Goal: Information Seeking & Learning: Learn about a topic

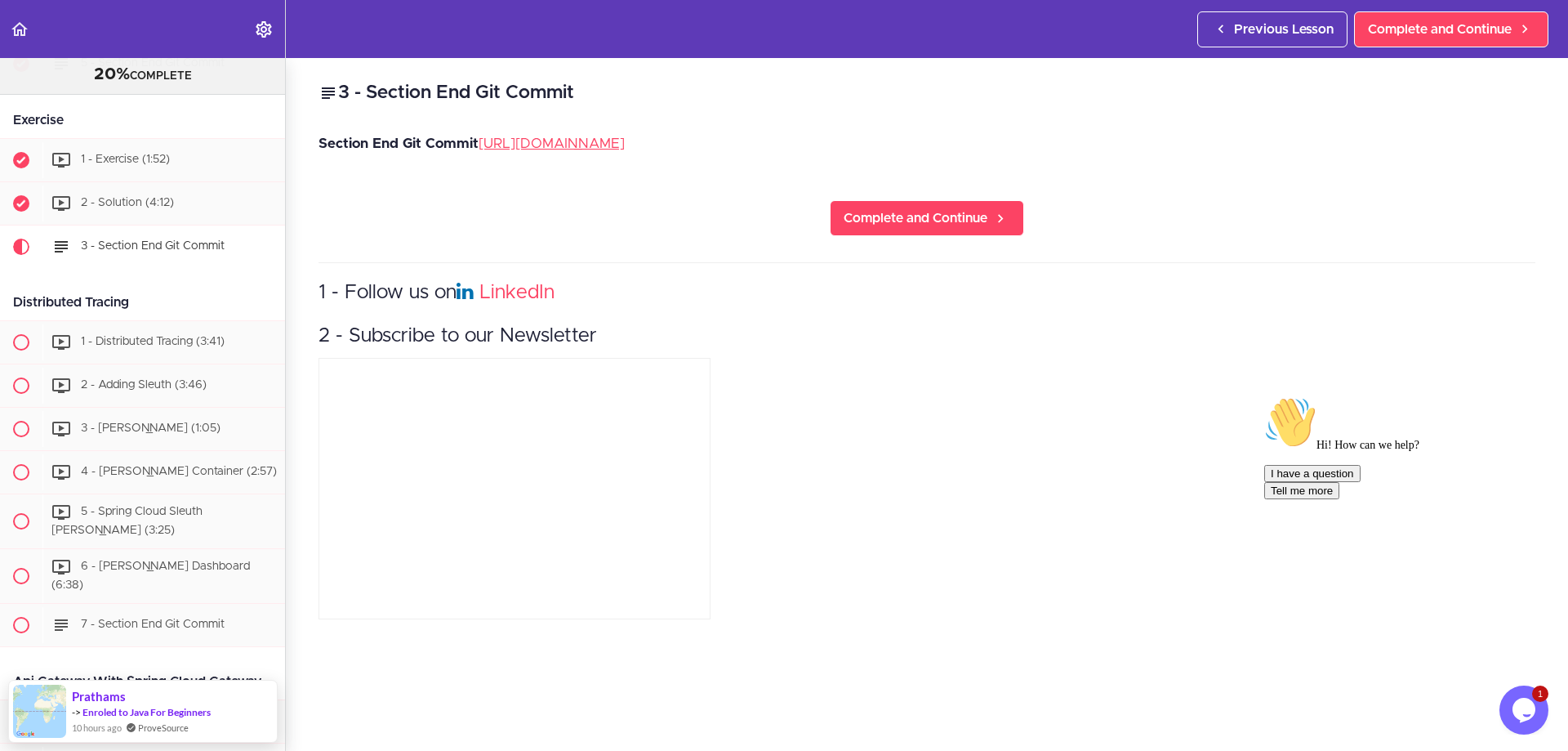
scroll to position [1874, 0]
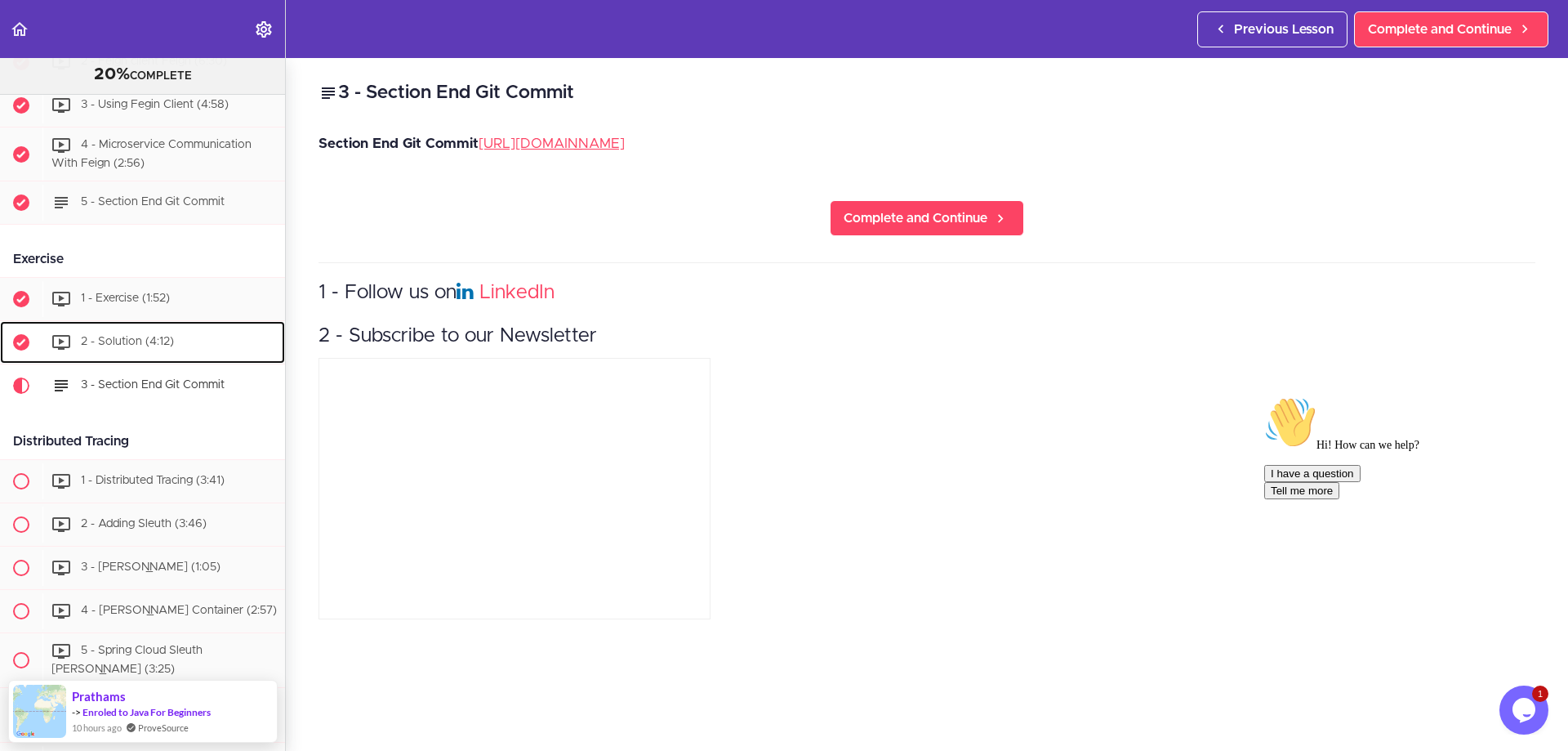
click at [156, 348] on span "2 - Solution (4:12)" at bounding box center [127, 342] width 93 height 12
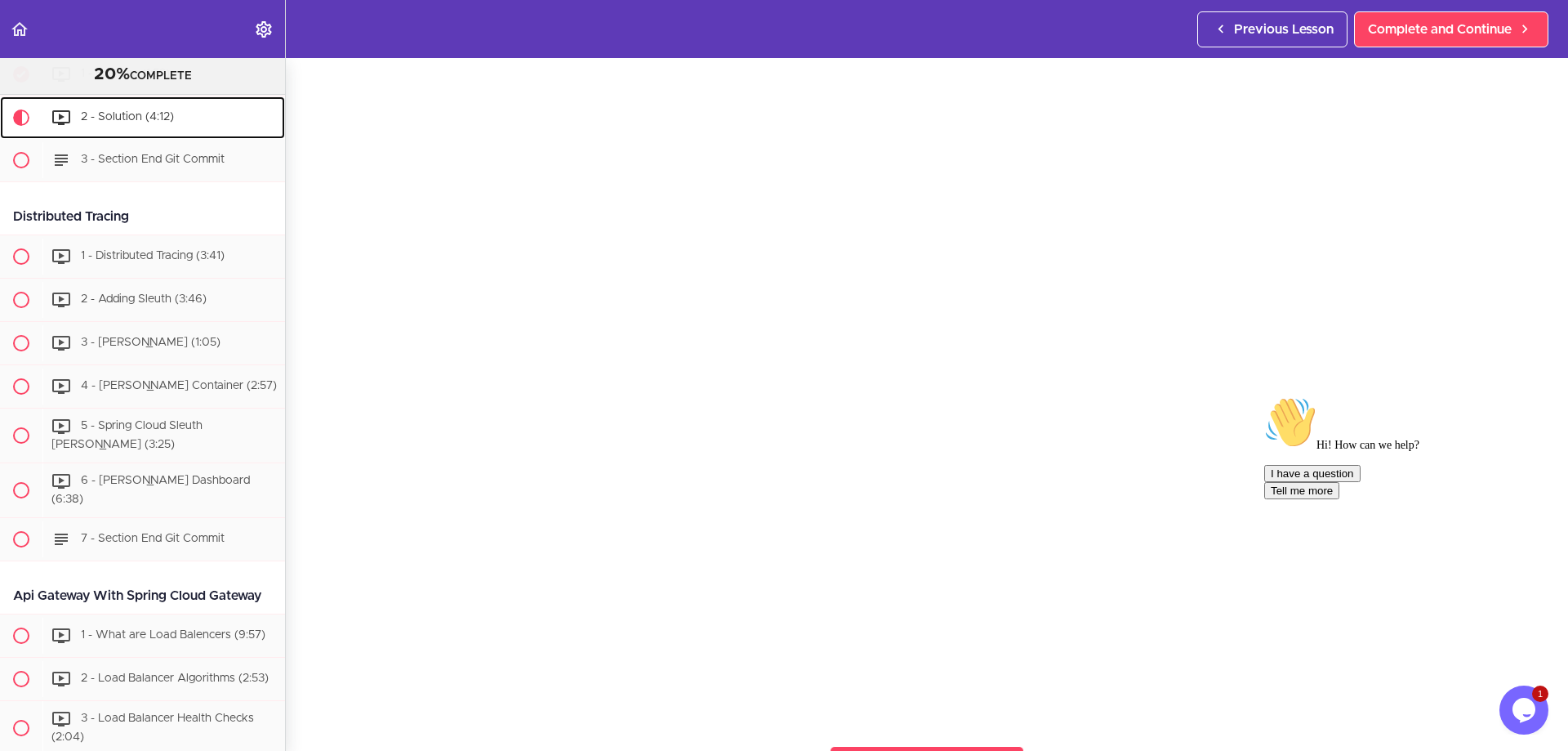
scroll to position [82, 0]
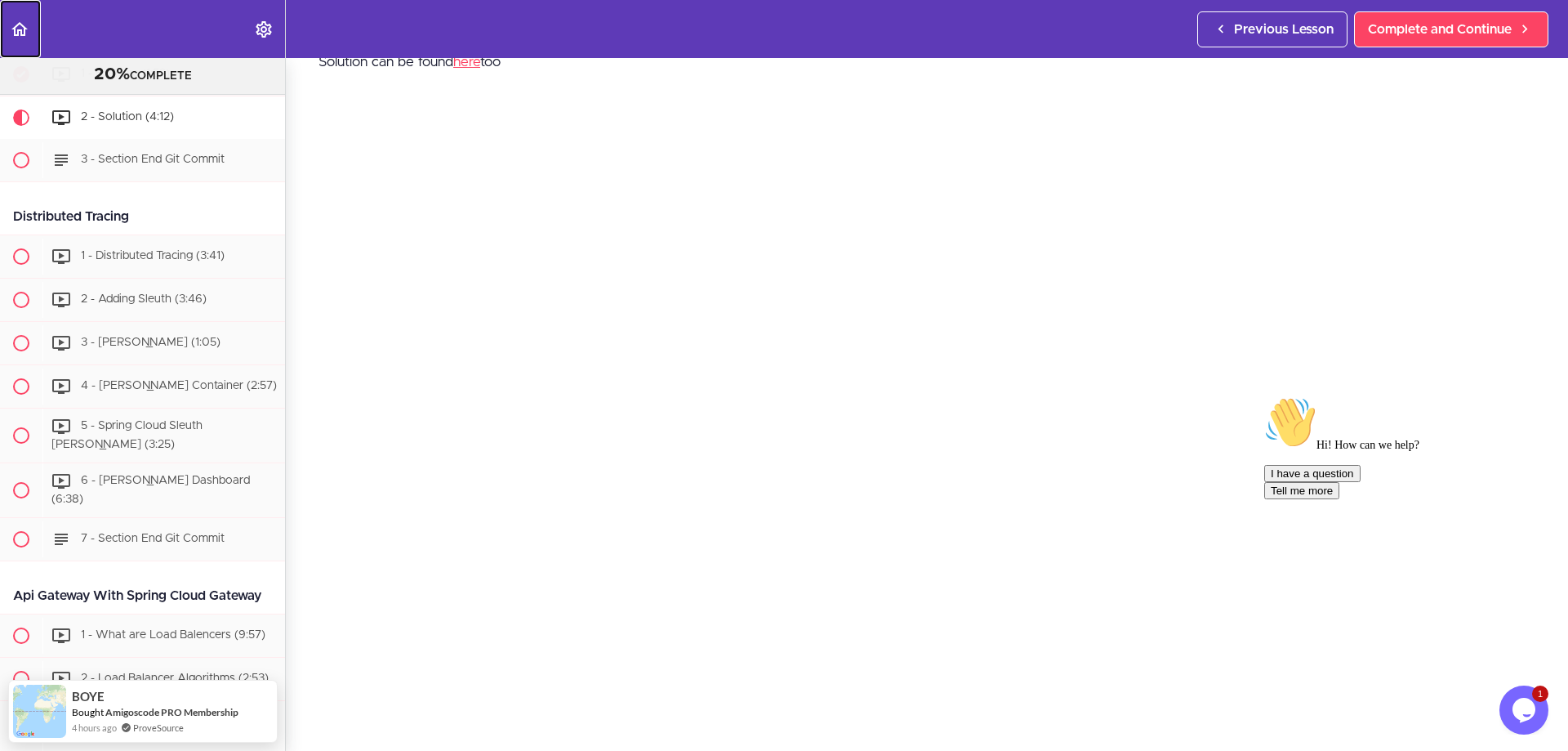
click at [24, 23] on icon "Back to course curriculum" at bounding box center [20, 30] width 20 height 20
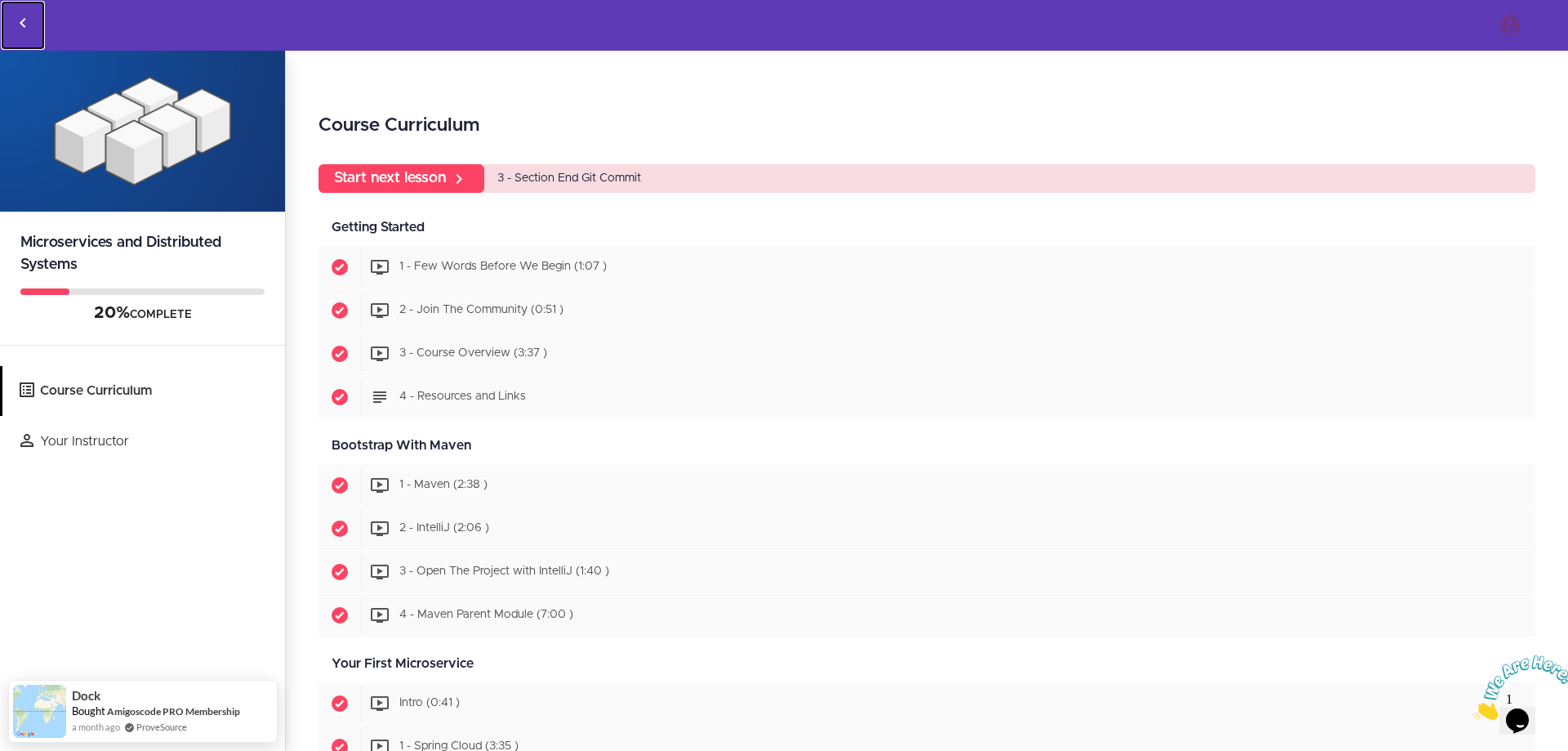
click at [22, 19] on icon "Back to courses" at bounding box center [23, 23] width 20 height 20
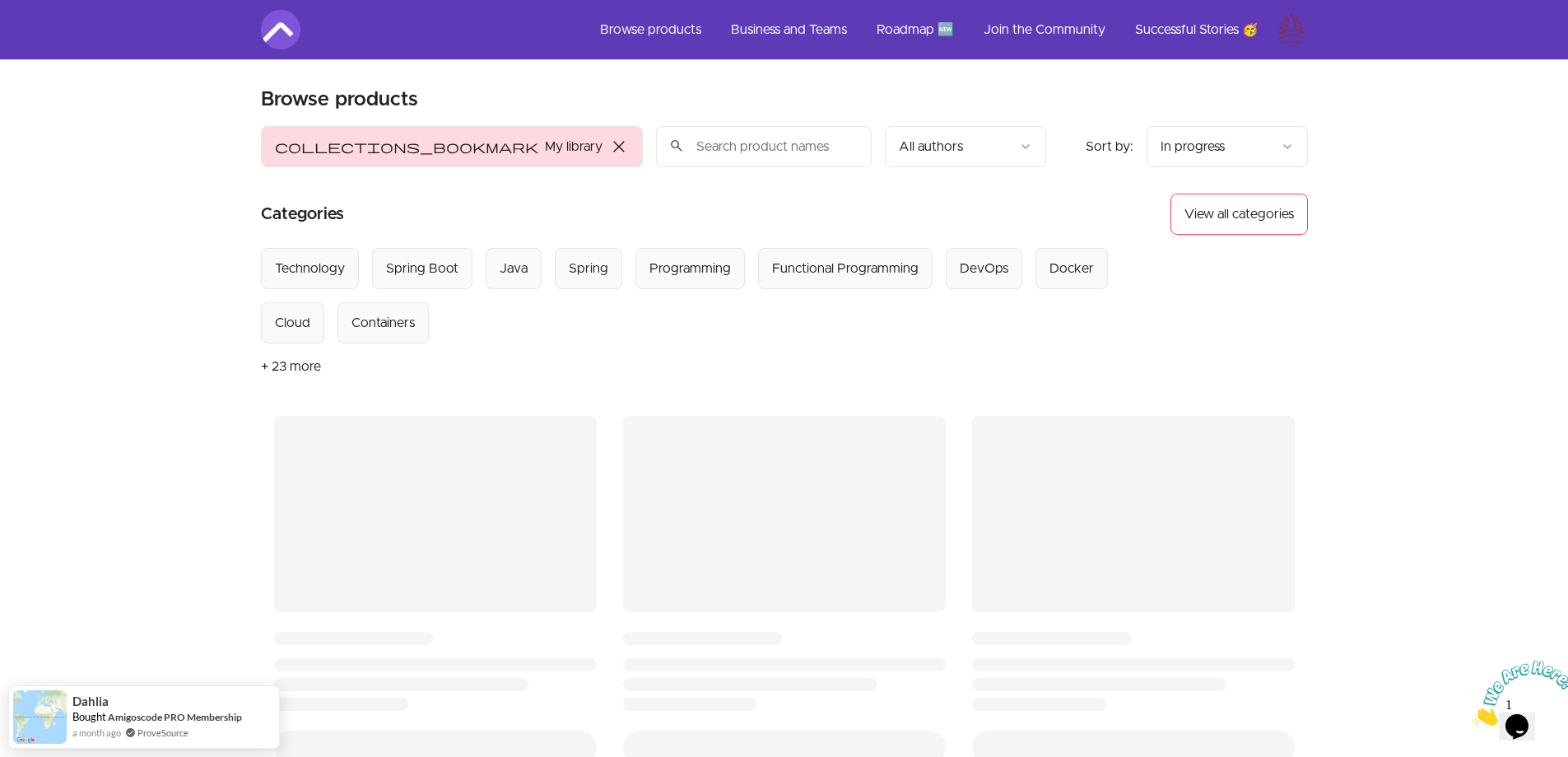
click at [1284, 26] on html "Skip to main content Main menu Includes navigation links and user settings Brow…" at bounding box center [784, 697] width 1568 height 1395
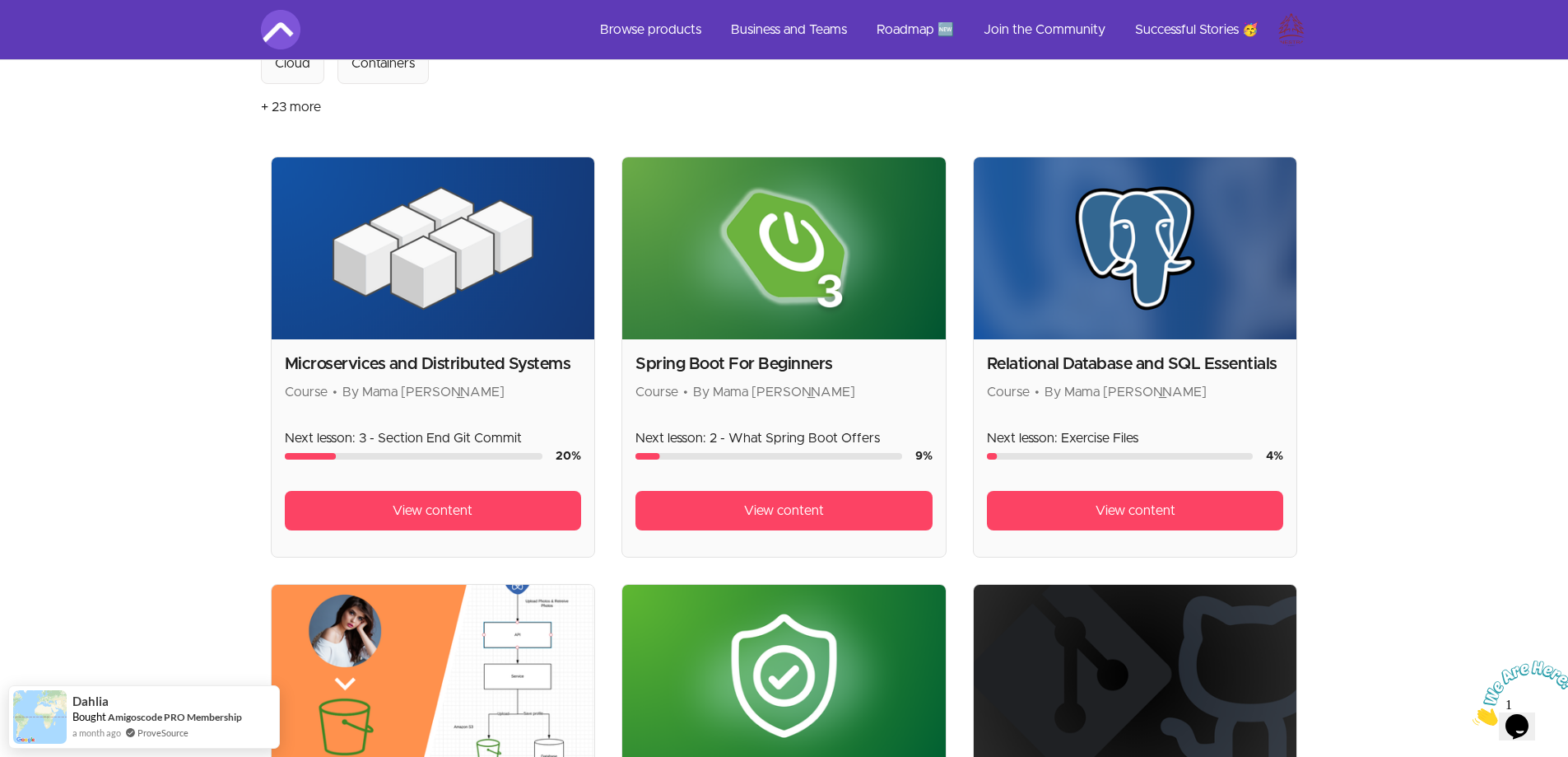
scroll to position [329, 0]
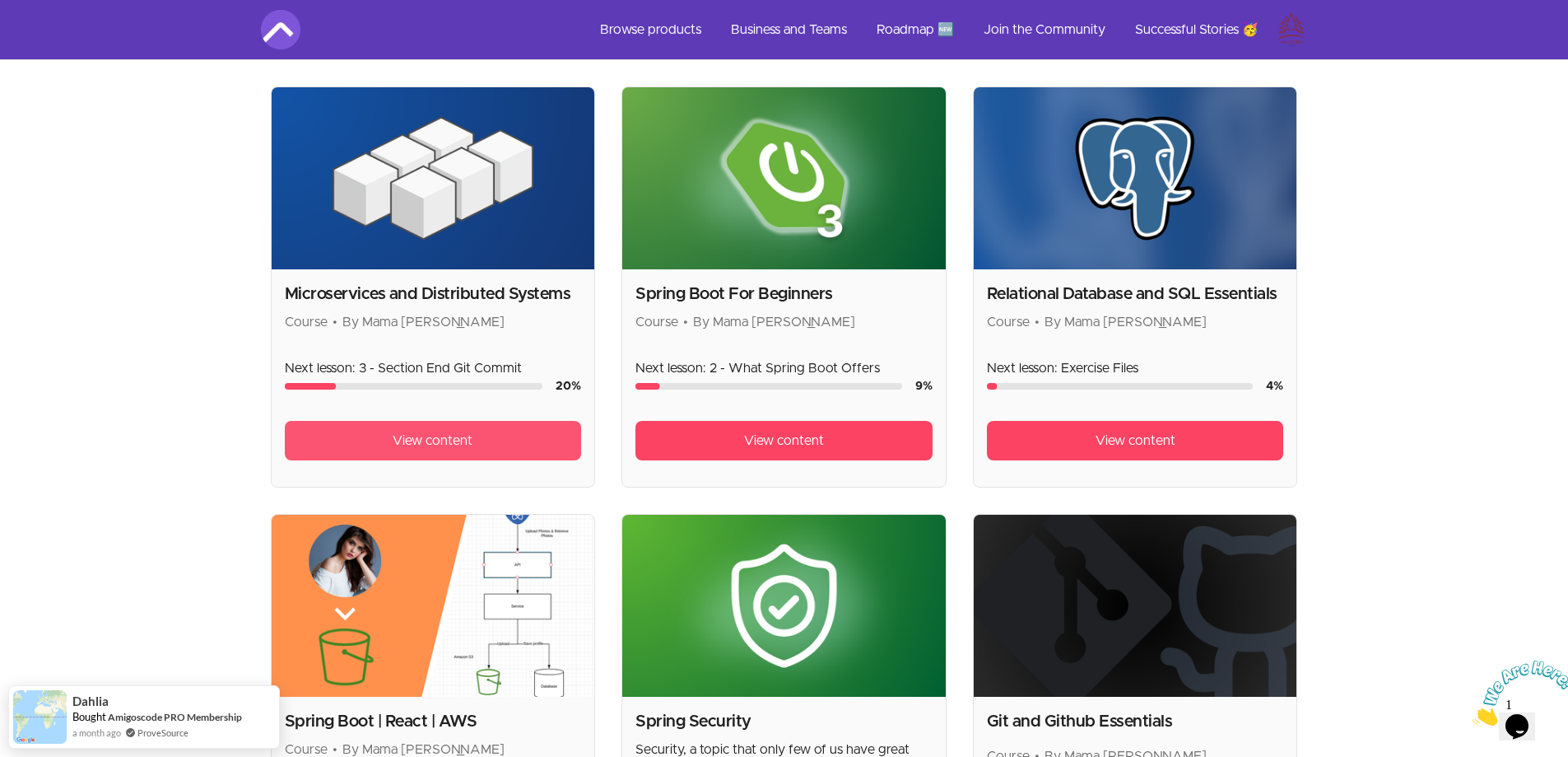
click at [436, 451] on link "View content" at bounding box center [433, 440] width 297 height 40
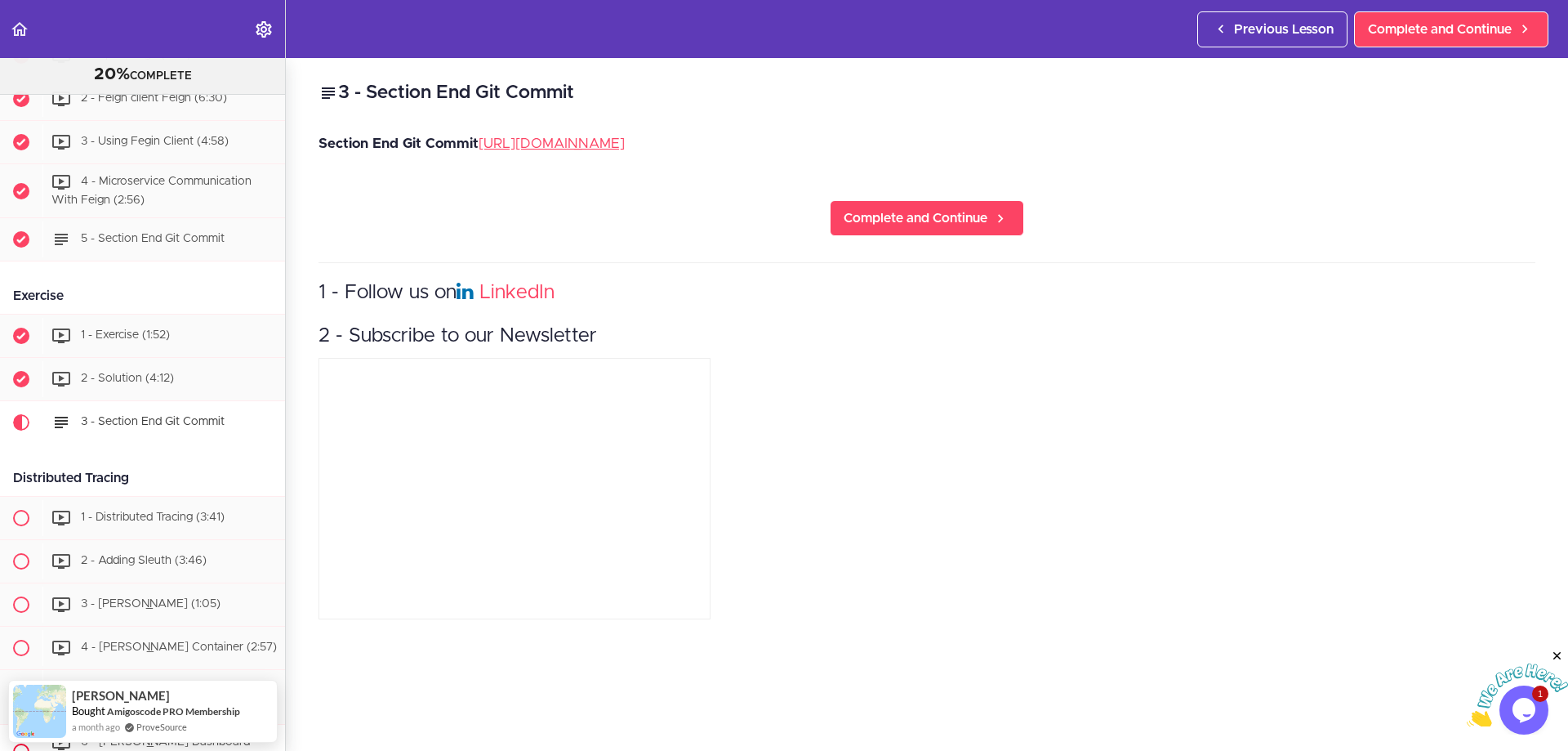
scroll to position [1835, 0]
click at [1173, 460] on div "1 - Follow us on LinkedIn 2 - Subscribe to our Newsletter" at bounding box center [926, 443] width 1217 height 362
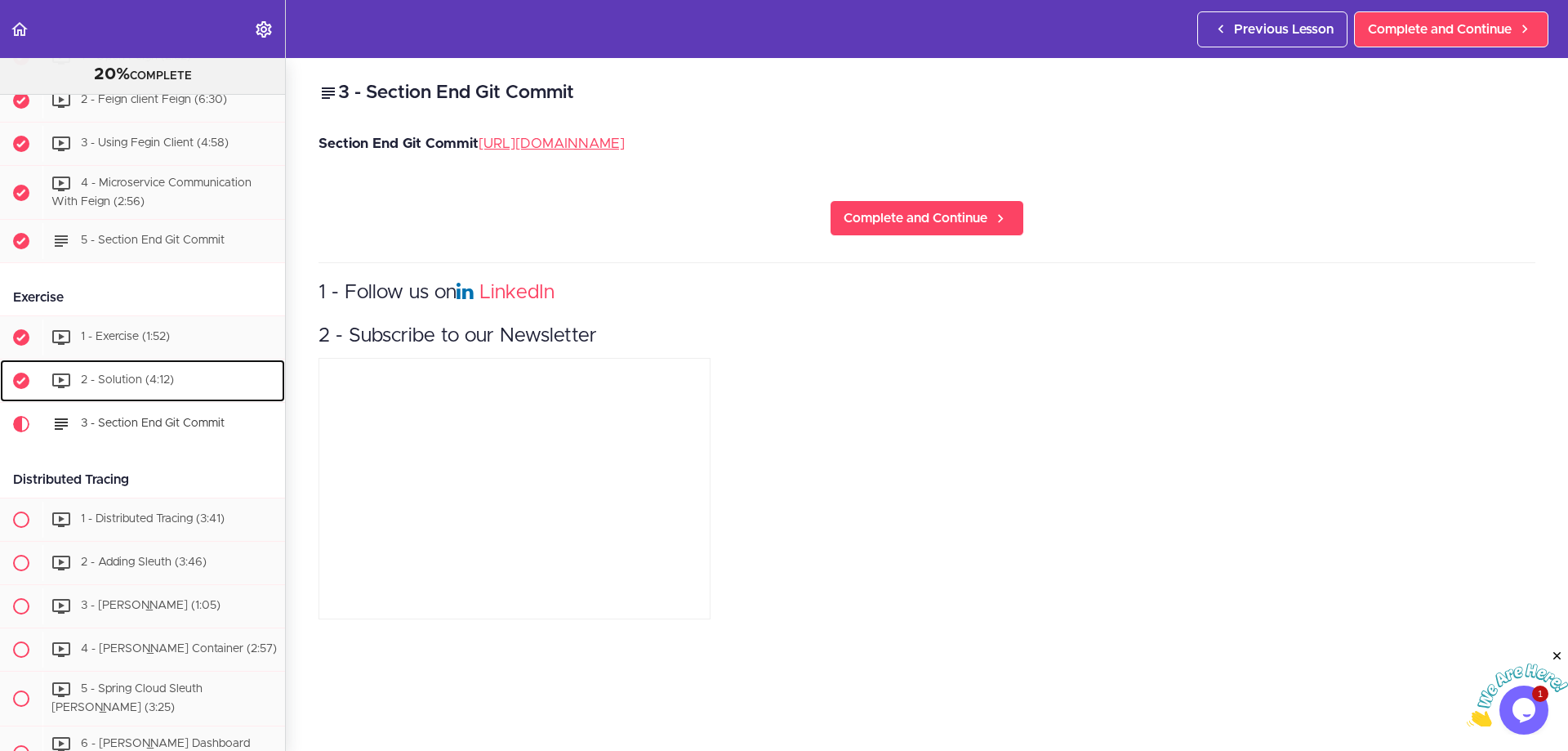
click at [146, 386] on span "2 - Solution (4:12)" at bounding box center [127, 380] width 93 height 12
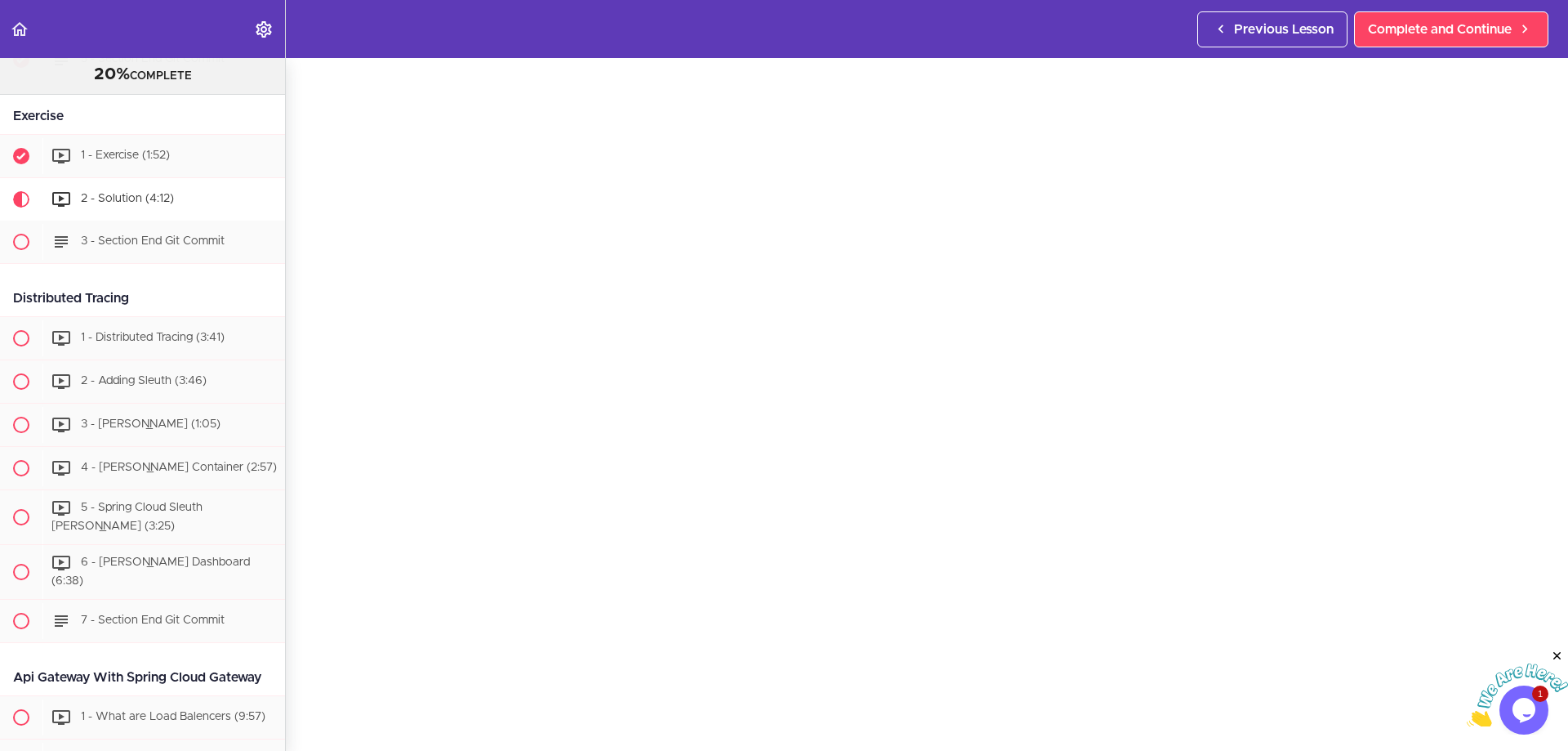
scroll to position [164, 0]
click at [1537, 508] on icon "Chat attention grabber" at bounding box center [1534, 513] width 15 height 15
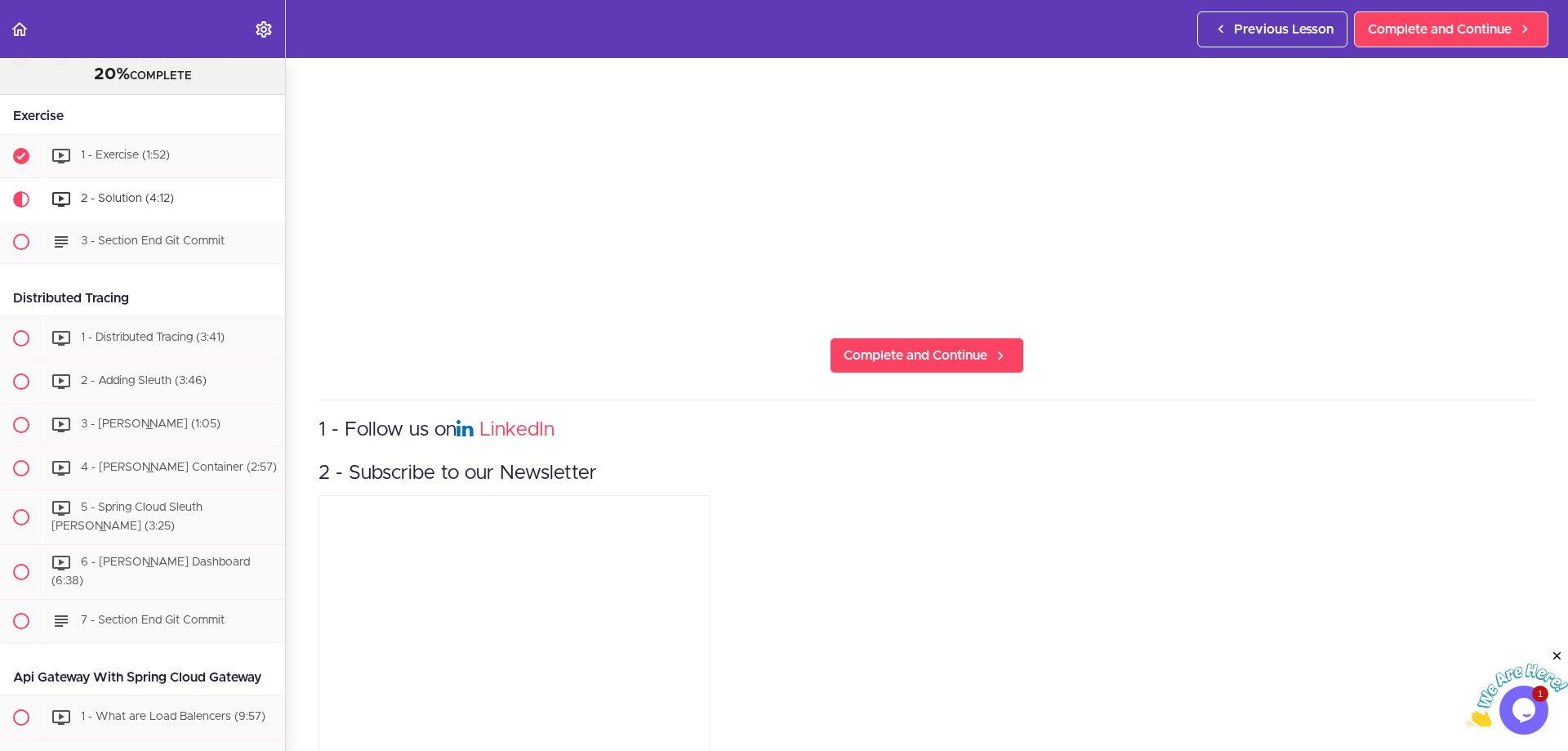
scroll to position [604, 0]
